Goal: Transaction & Acquisition: Purchase product/service

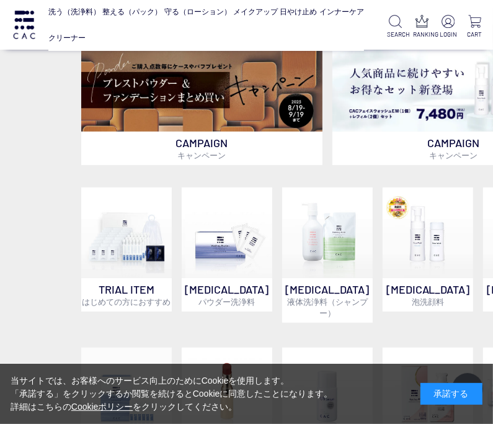
scroll to position [269, 0]
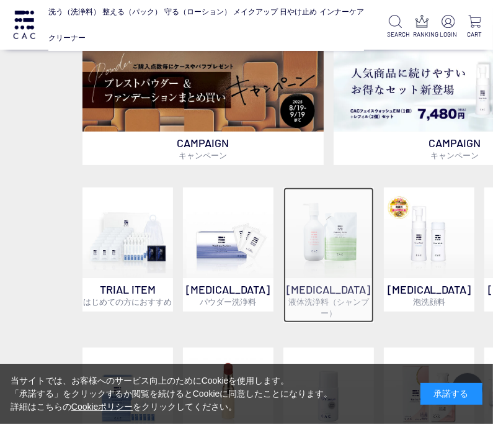
click at [325, 230] on img at bounding box center [329, 232] width 91 height 91
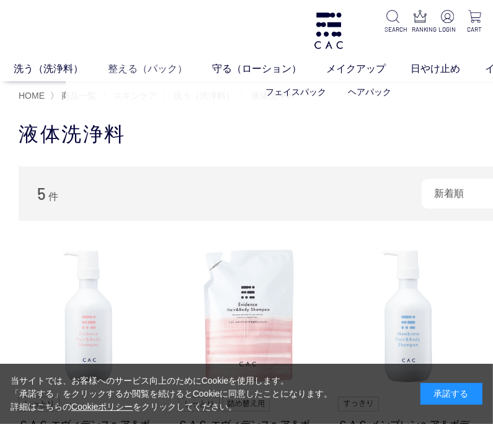
scroll to position [269, 0]
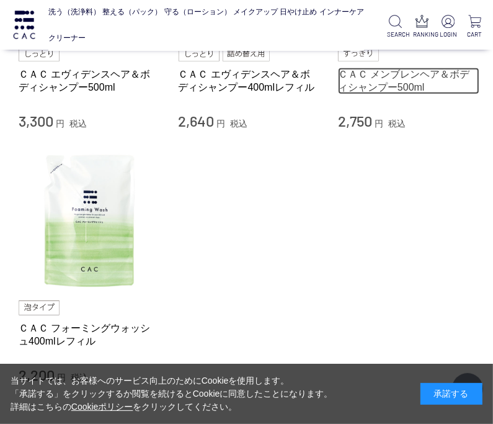
click at [372, 85] on link "ＣＡＣ メンブレンヘア＆ボディシャンプー500ml" at bounding box center [408, 81] width 141 height 27
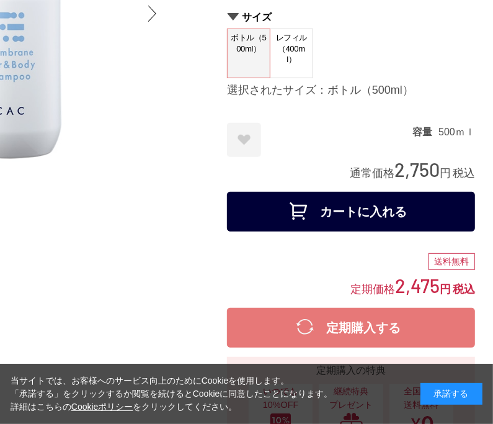
scroll to position [0, 164]
